Goal: Task Accomplishment & Management: Manage account settings

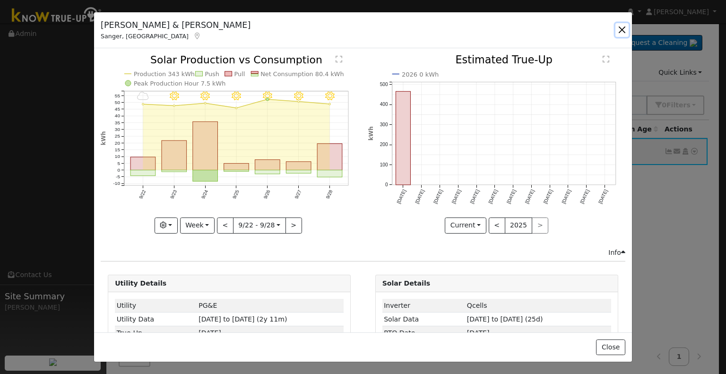
click at [623, 27] on button "button" at bounding box center [622, 29] width 13 height 13
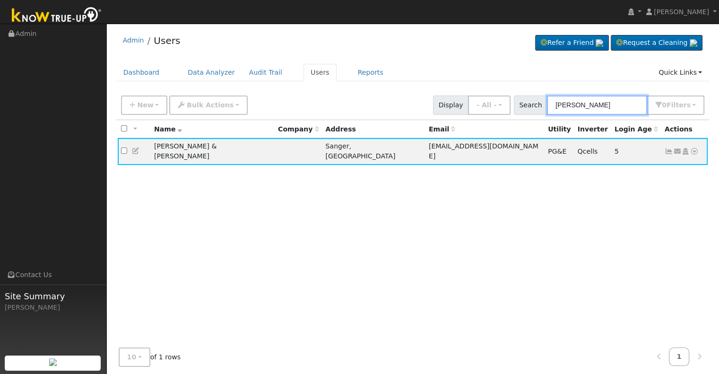
drag, startPoint x: 609, startPoint y: 110, endPoint x: 533, endPoint y: 106, distance: 76.2
click at [533, 106] on div "Search [PERSON_NAME] 0 Filter s Role Show - All - Show Leads Admin Billing Admi…" at bounding box center [609, 104] width 191 height 19
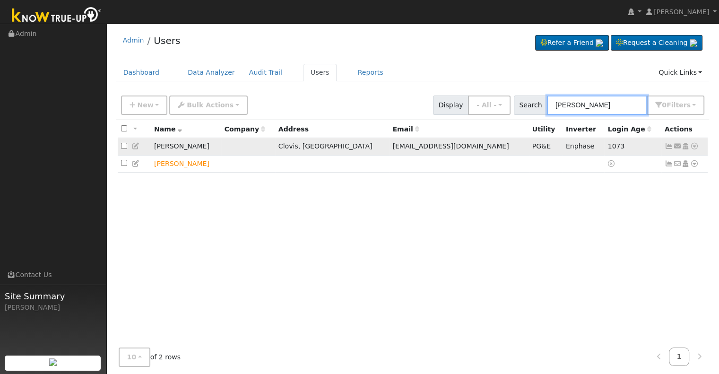
type input "[PERSON_NAME]"
click at [668, 146] on icon at bounding box center [669, 146] width 9 height 7
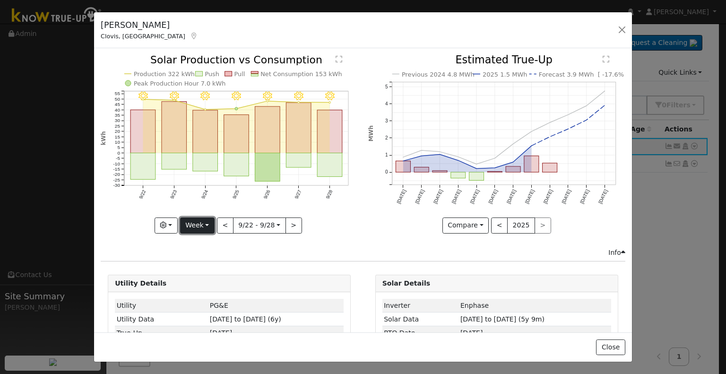
click at [201, 225] on button "Week" at bounding box center [197, 225] width 35 height 16
click at [202, 280] on link "Year" at bounding box center [214, 284] width 66 height 13
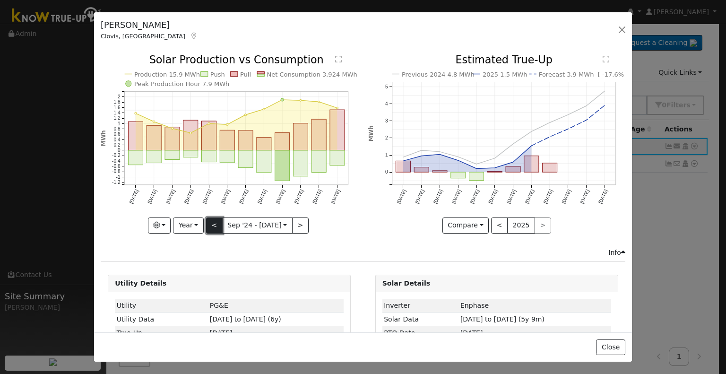
click at [214, 223] on button "<" at bounding box center [214, 225] width 17 height 16
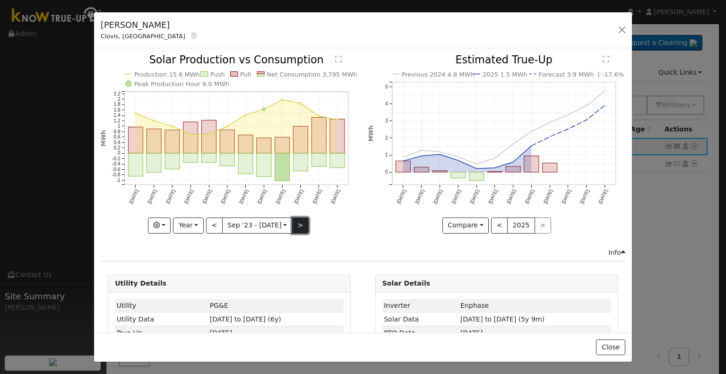
click at [299, 228] on button ">" at bounding box center [300, 225] width 17 height 16
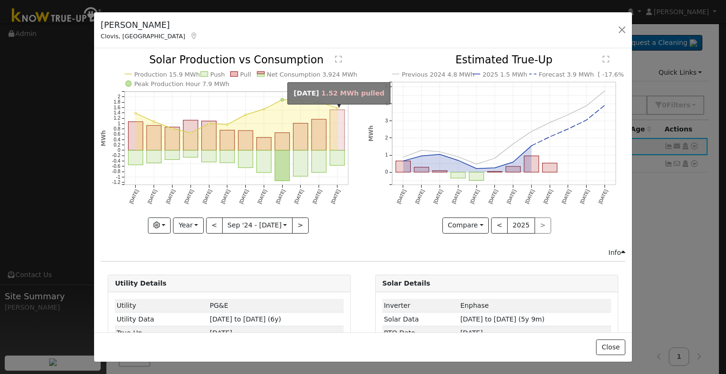
click at [336, 142] on rect "onclick=""" at bounding box center [337, 130] width 15 height 41
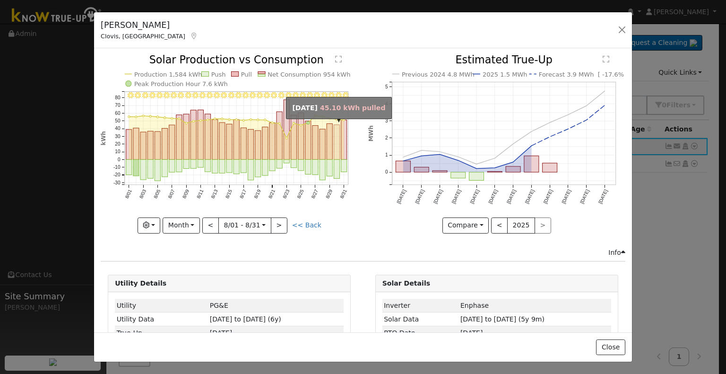
click at [334, 142] on rect "onclick=""" at bounding box center [337, 142] width 6 height 35
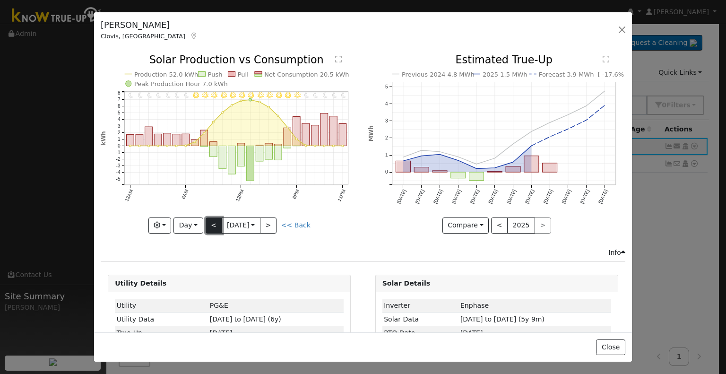
click at [213, 228] on button "<" at bounding box center [214, 225] width 17 height 16
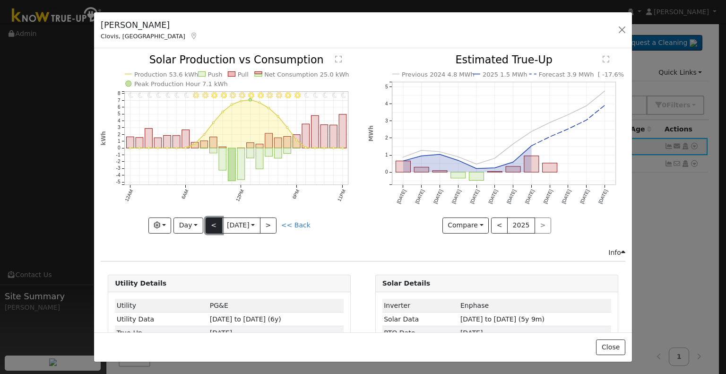
click at [213, 228] on button "<" at bounding box center [214, 225] width 17 height 16
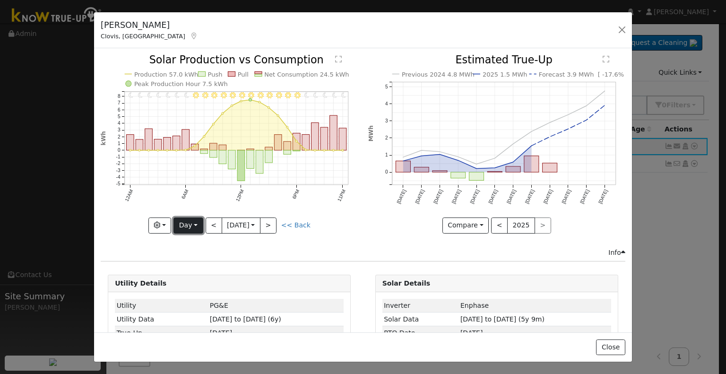
click at [193, 219] on button "Day" at bounding box center [188, 225] width 29 height 16
click at [196, 271] on link "Month" at bounding box center [207, 270] width 66 height 13
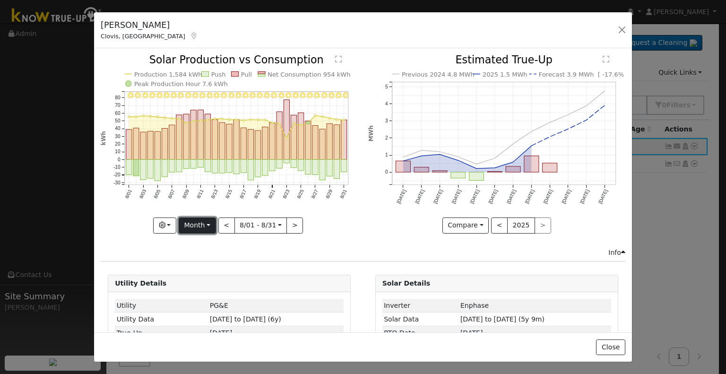
click at [196, 220] on button "Month" at bounding box center [197, 225] width 37 height 16
click at [200, 285] on link "Year" at bounding box center [212, 284] width 66 height 13
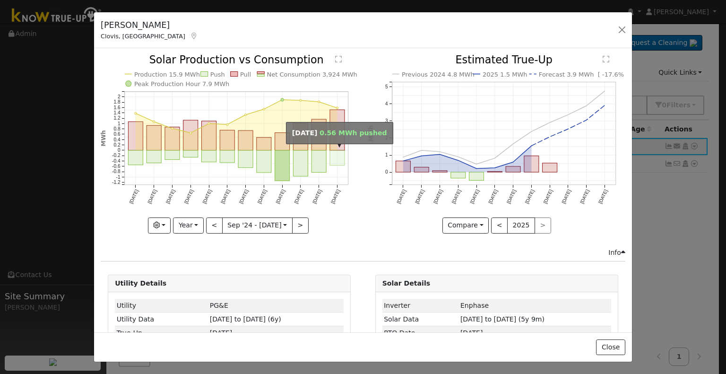
click at [335, 158] on rect "onclick=""" at bounding box center [337, 157] width 15 height 15
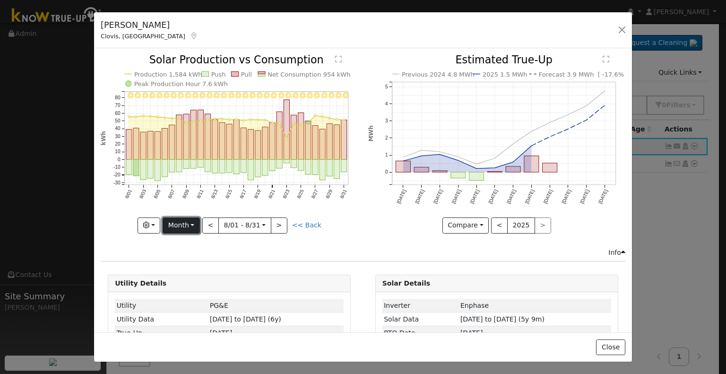
click at [194, 222] on button "Month" at bounding box center [181, 225] width 37 height 16
click at [190, 279] on link "Year" at bounding box center [196, 284] width 66 height 13
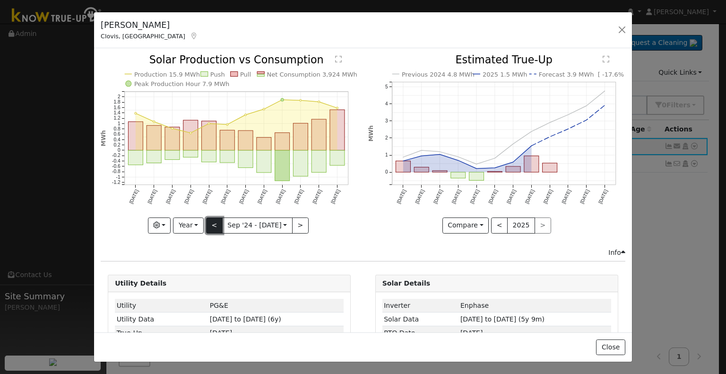
click at [216, 224] on button "<" at bounding box center [214, 225] width 17 height 16
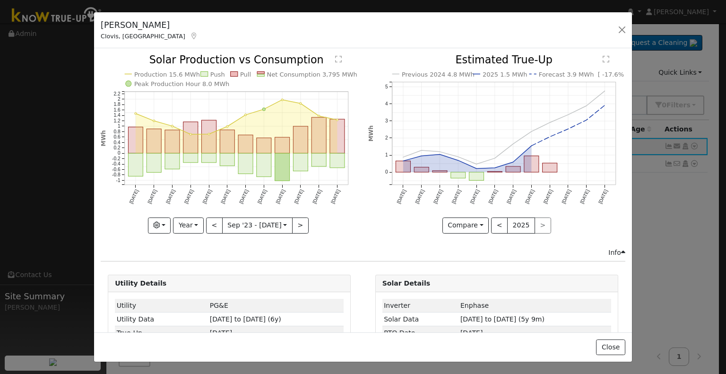
click at [304, 222] on icon "Production 15.6 MWh Push Pull Net Consumption 3,795 MWh Peak Production Hour 8.…" at bounding box center [229, 143] width 257 height 177
click at [296, 221] on button ">" at bounding box center [300, 225] width 17 height 16
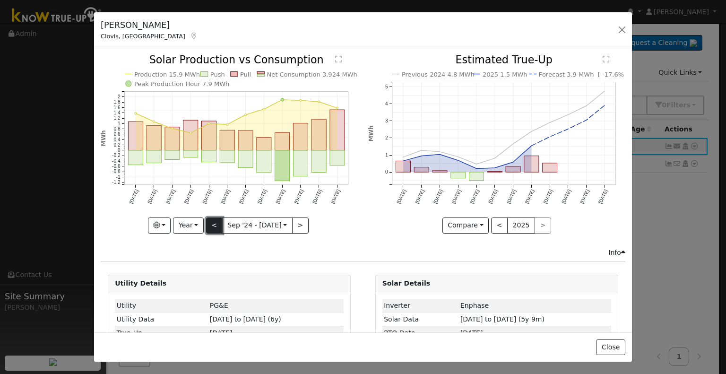
click at [214, 224] on button "<" at bounding box center [214, 225] width 17 height 16
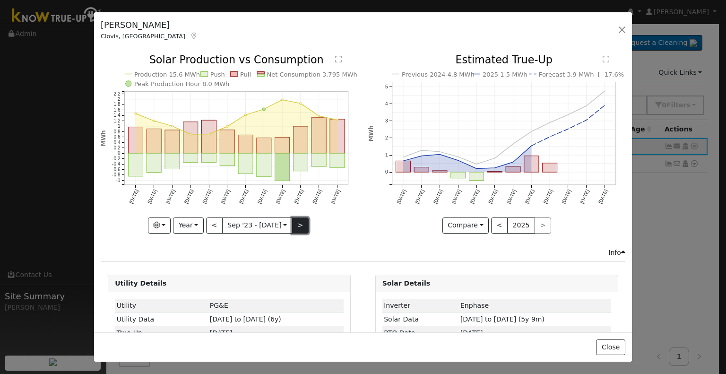
click at [301, 219] on button ">" at bounding box center [300, 225] width 17 height 16
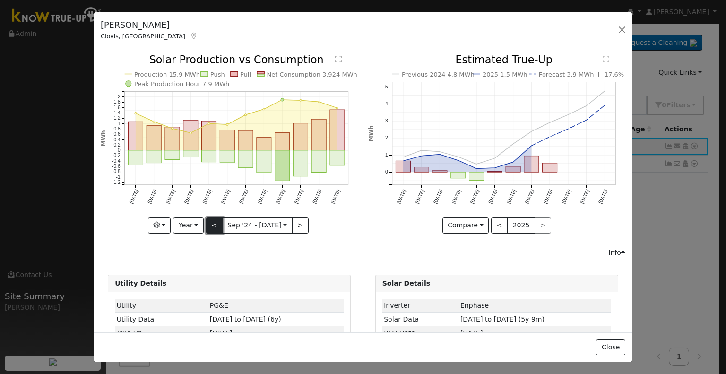
click at [216, 223] on button "<" at bounding box center [214, 225] width 17 height 16
type input "[DATE]"
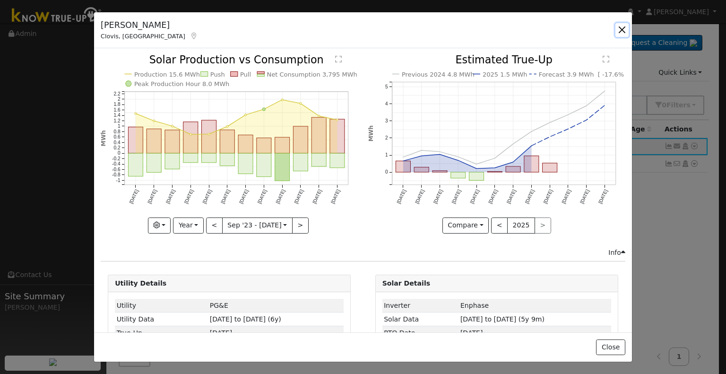
click at [622, 29] on button "button" at bounding box center [622, 29] width 13 height 13
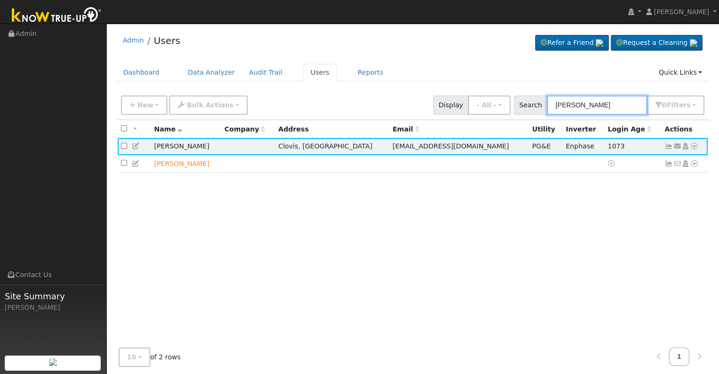
drag, startPoint x: 622, startPoint y: 104, endPoint x: 524, endPoint y: 102, distance: 98.4
click at [524, 102] on div "Search [PERSON_NAME] 0 Filter s Role Show - All - Show Leads Admin Billing Admi…" at bounding box center [609, 104] width 191 height 19
paste input "[PERSON_NAME]"
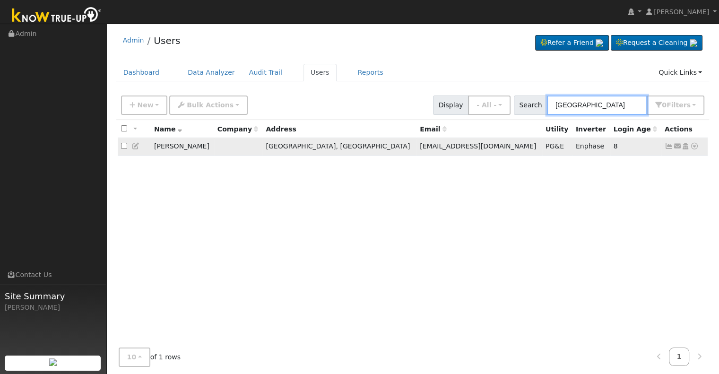
type input "[GEOGRAPHIC_DATA]"
click at [668, 146] on icon at bounding box center [669, 146] width 9 height 7
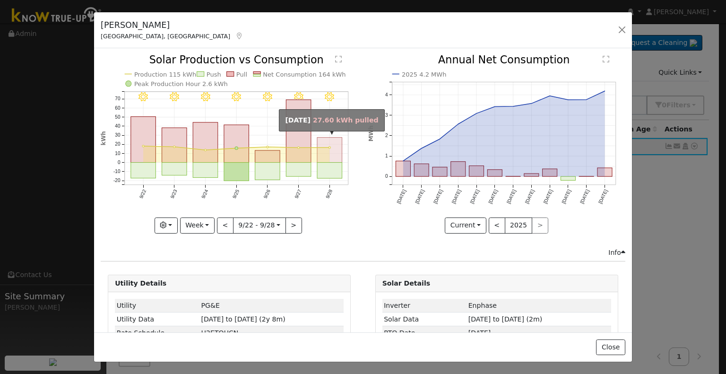
click at [321, 151] on rect "onclick=""" at bounding box center [329, 150] width 25 height 25
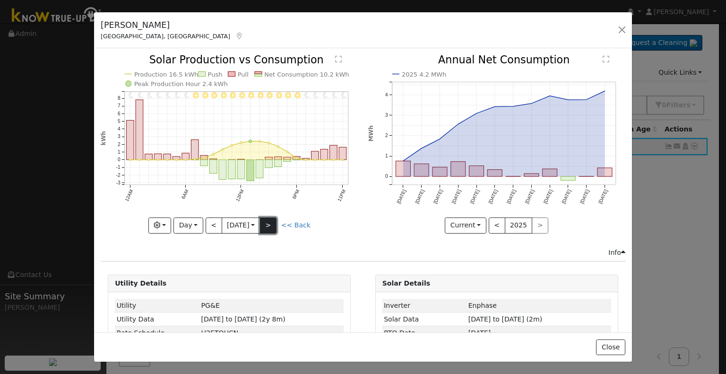
click at [269, 221] on button ">" at bounding box center [268, 225] width 17 height 16
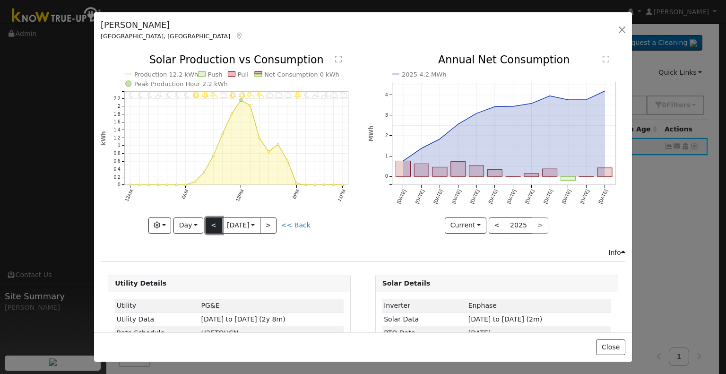
click at [212, 225] on button "<" at bounding box center [214, 225] width 17 height 16
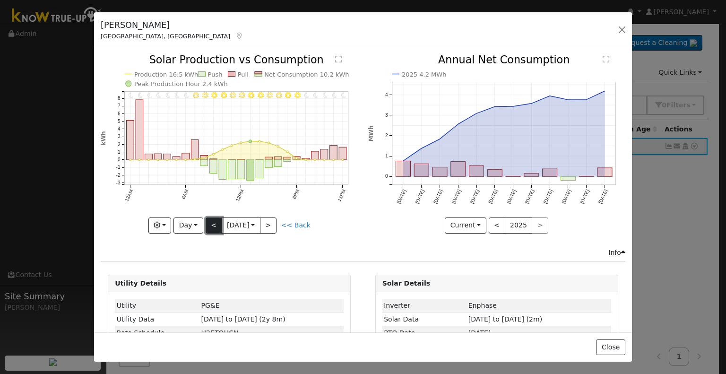
click at [212, 225] on button "<" at bounding box center [214, 225] width 17 height 16
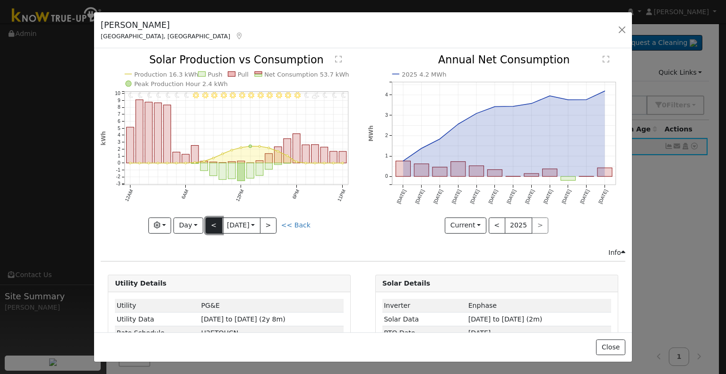
click at [212, 225] on button "<" at bounding box center [214, 225] width 17 height 16
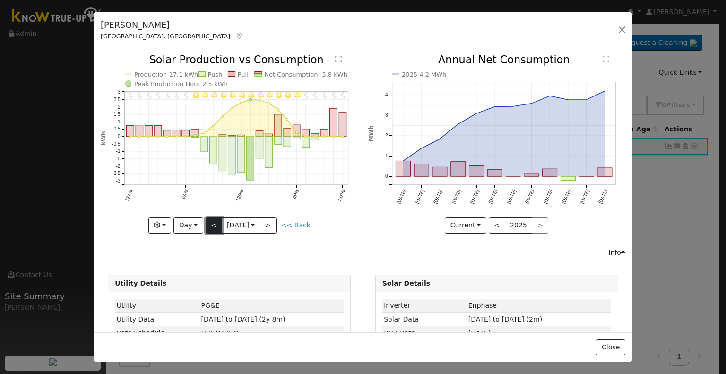
click at [212, 225] on button "<" at bounding box center [214, 225] width 17 height 16
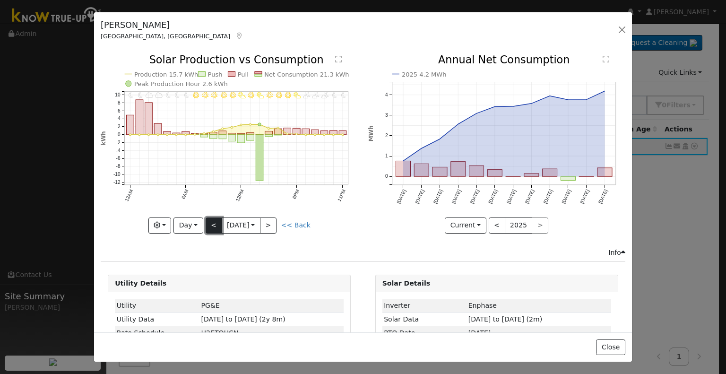
click at [212, 225] on button "<" at bounding box center [214, 225] width 17 height 16
type input "[DATE]"
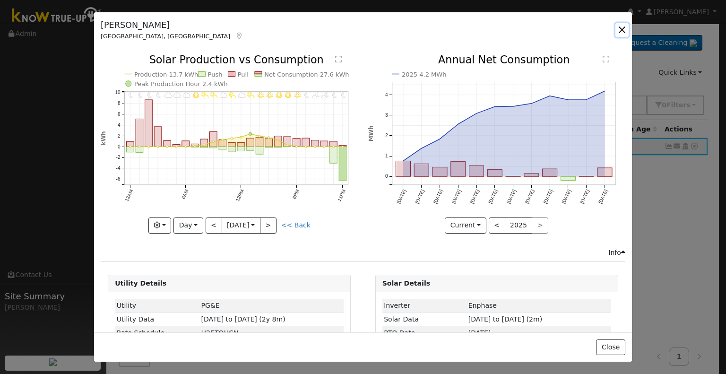
click at [621, 28] on button "button" at bounding box center [622, 29] width 13 height 13
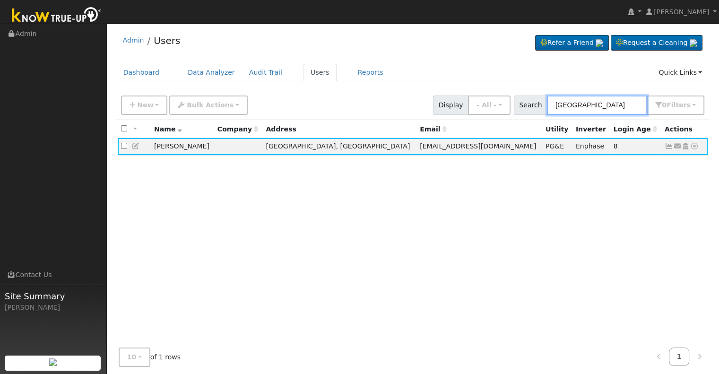
drag, startPoint x: 588, startPoint y: 104, endPoint x: 543, endPoint y: 105, distance: 44.4
click at [543, 105] on div "Search Balista 0 Filter s Role Show - All - Show Leads Admin Billing Admin Acco…" at bounding box center [609, 104] width 191 height 19
paste input "[PERSON_NAME]"
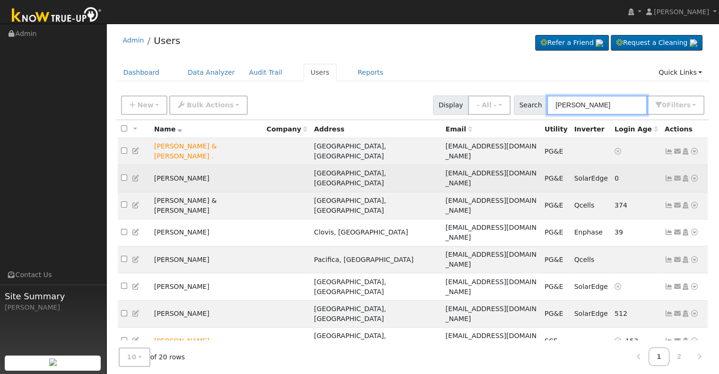
type input "[PERSON_NAME]"
click at [669, 175] on icon at bounding box center [669, 178] width 9 height 7
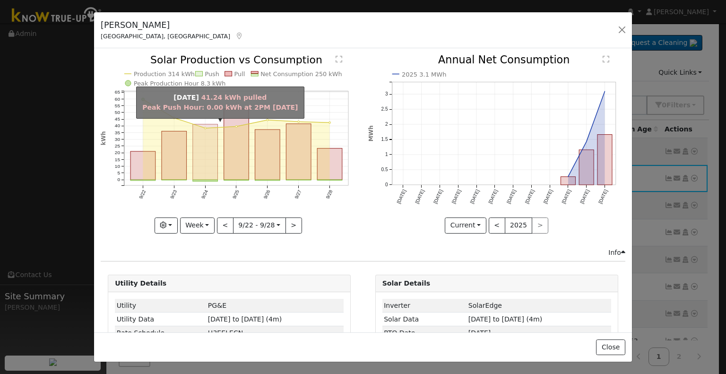
click at [200, 168] on rect "onclick=""" at bounding box center [205, 151] width 25 height 55
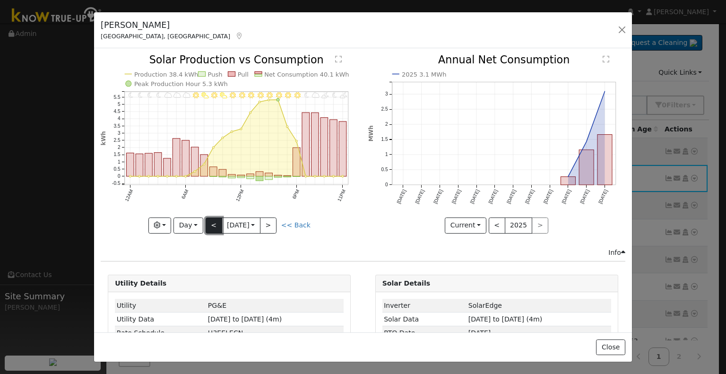
click at [210, 222] on button "<" at bounding box center [214, 225] width 17 height 16
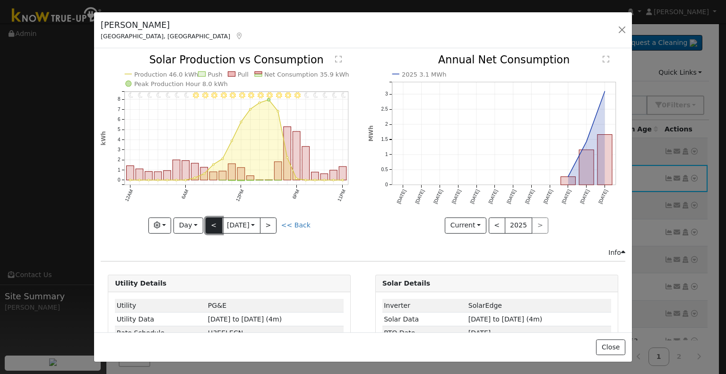
click at [210, 222] on button "<" at bounding box center [214, 225] width 17 height 16
type input "[DATE]"
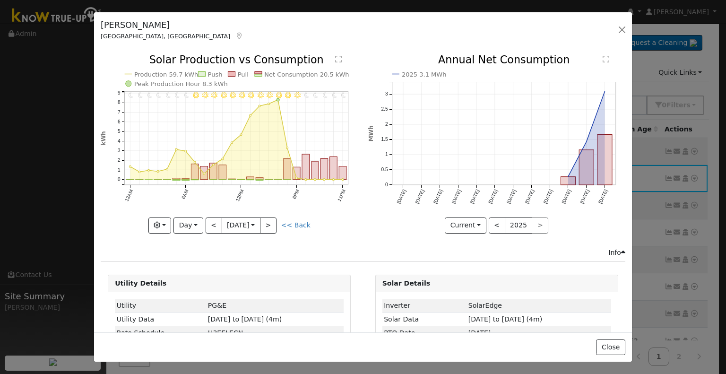
click at [235, 36] on icon at bounding box center [239, 36] width 9 height 7
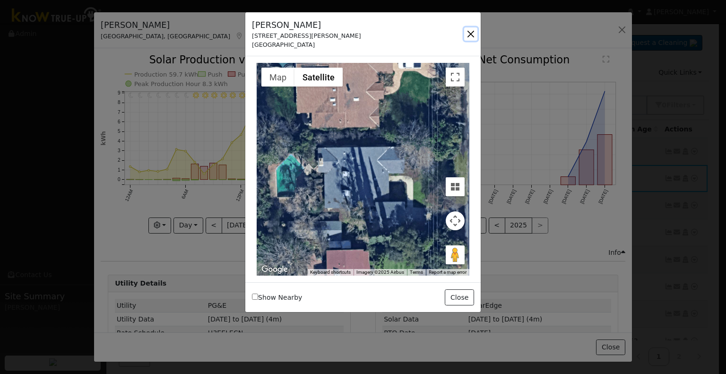
click at [472, 31] on button "button" at bounding box center [470, 33] width 13 height 13
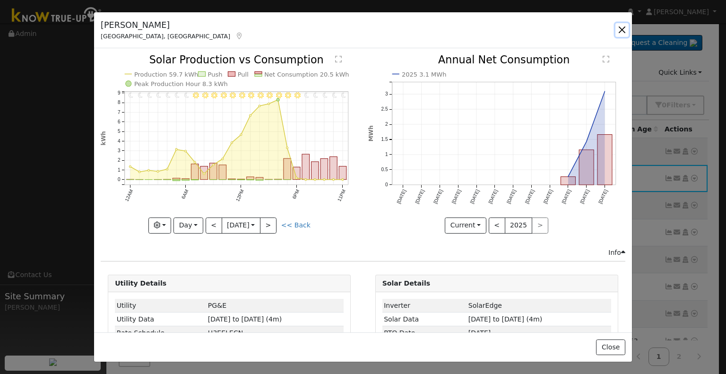
click at [622, 26] on button "button" at bounding box center [622, 29] width 13 height 13
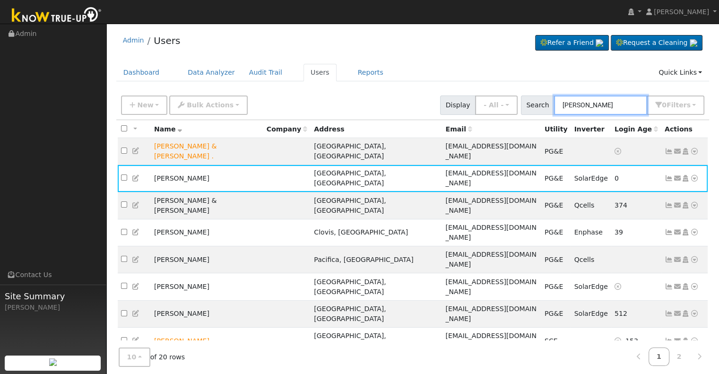
drag, startPoint x: 607, startPoint y: 104, endPoint x: 538, endPoint y: 104, distance: 69.0
click at [538, 104] on div "Search [PERSON_NAME] 0 Filter s Role Show - All - Show Leads Admin Billing Admi…" at bounding box center [613, 104] width 184 height 19
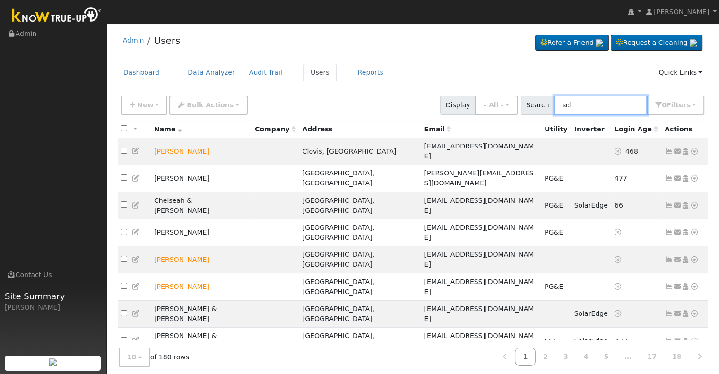
click at [565, 102] on input "sch" at bounding box center [600, 104] width 93 height 19
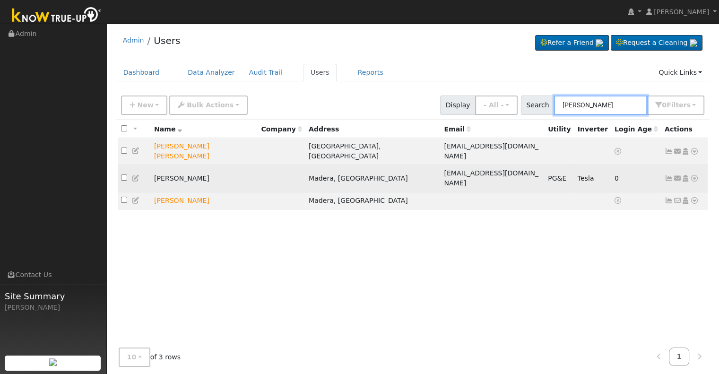
type input "[PERSON_NAME]"
click at [667, 175] on icon at bounding box center [669, 178] width 9 height 7
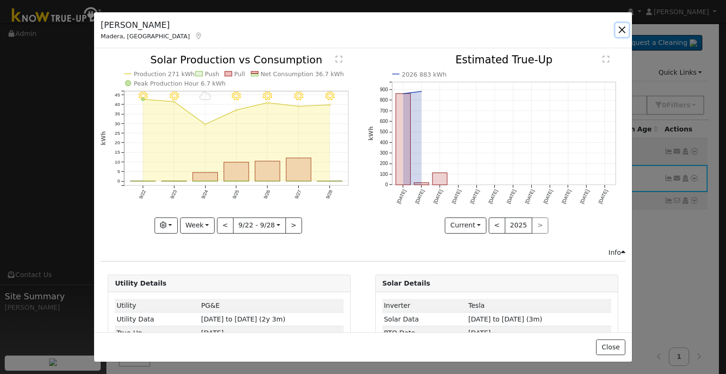
click at [622, 27] on button "button" at bounding box center [622, 29] width 13 height 13
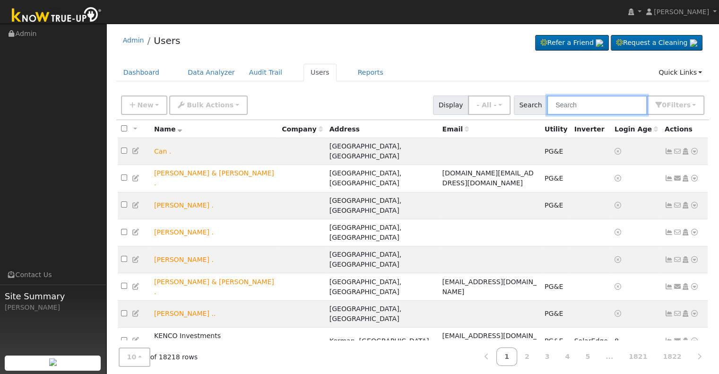
click at [580, 104] on input "text" at bounding box center [597, 104] width 100 height 19
paste input "Melanie Halstead"
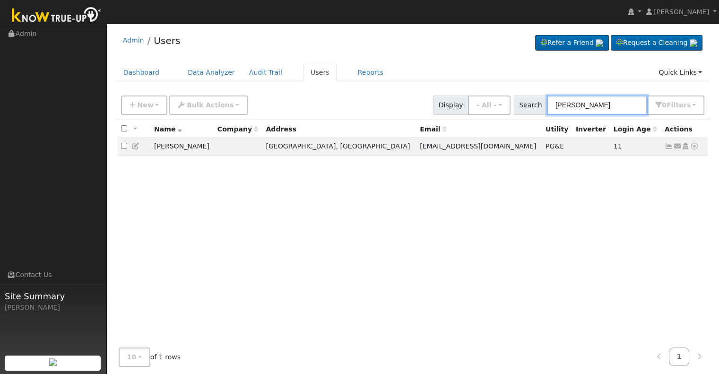
click at [586, 104] on input "Melanie Halstead" at bounding box center [597, 104] width 100 height 19
type input "Melanie Halstead"
click at [668, 147] on icon at bounding box center [669, 146] width 9 height 7
